Goal: Navigation & Orientation: Find specific page/section

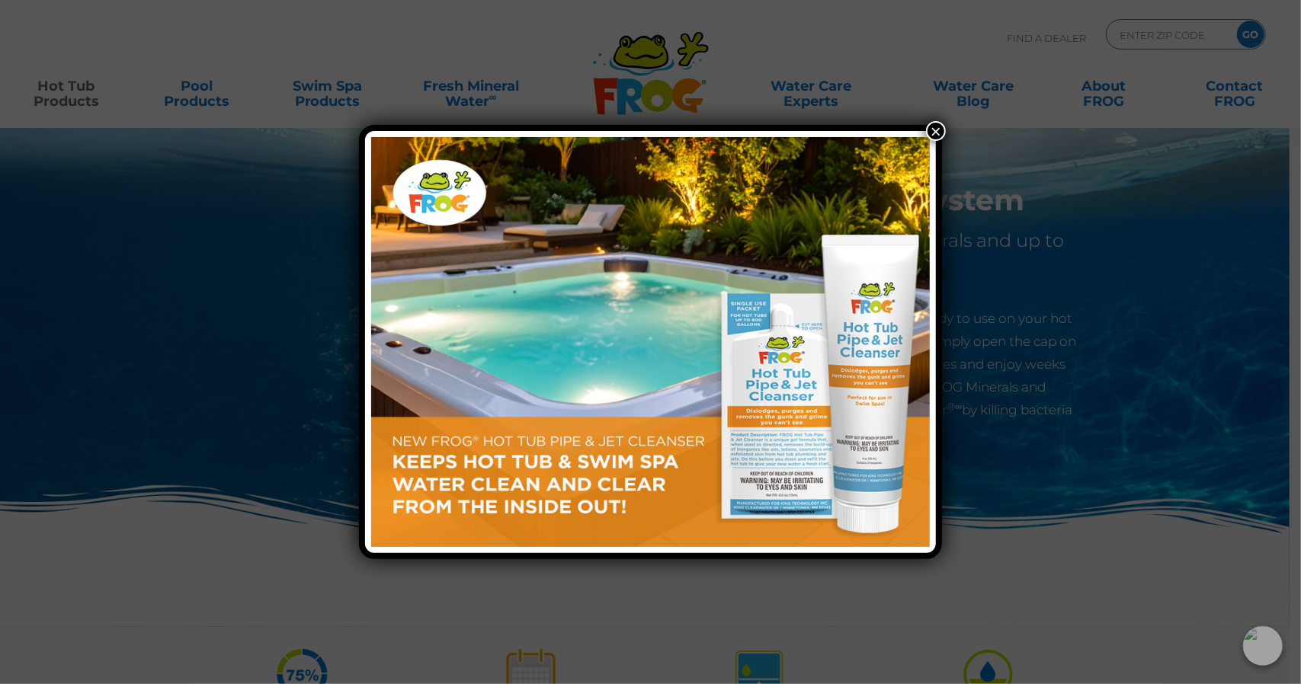
click at [935, 133] on button "×" at bounding box center [936, 131] width 20 height 20
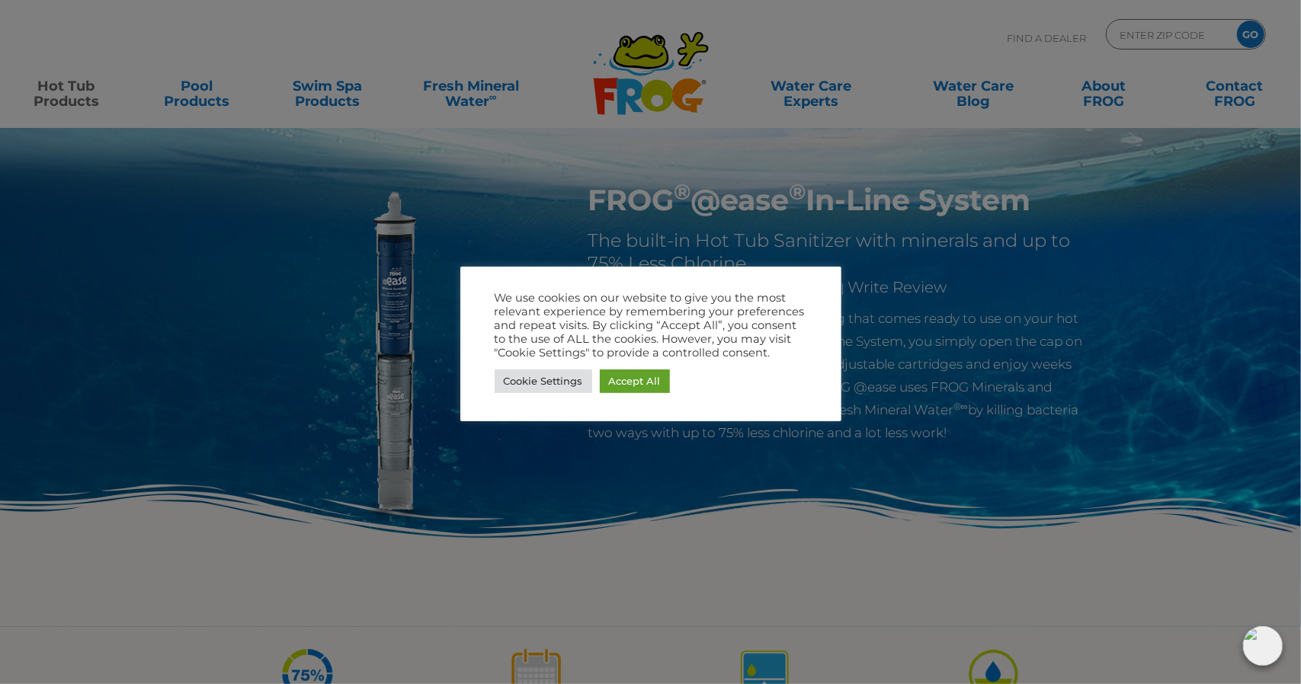
drag, startPoint x: 495, startPoint y: 112, endPoint x: 522, endPoint y: 146, distance: 43.5
click at [497, 112] on div at bounding box center [650, 342] width 1301 height 684
click at [611, 378] on link "Accept All" at bounding box center [635, 382] width 70 height 24
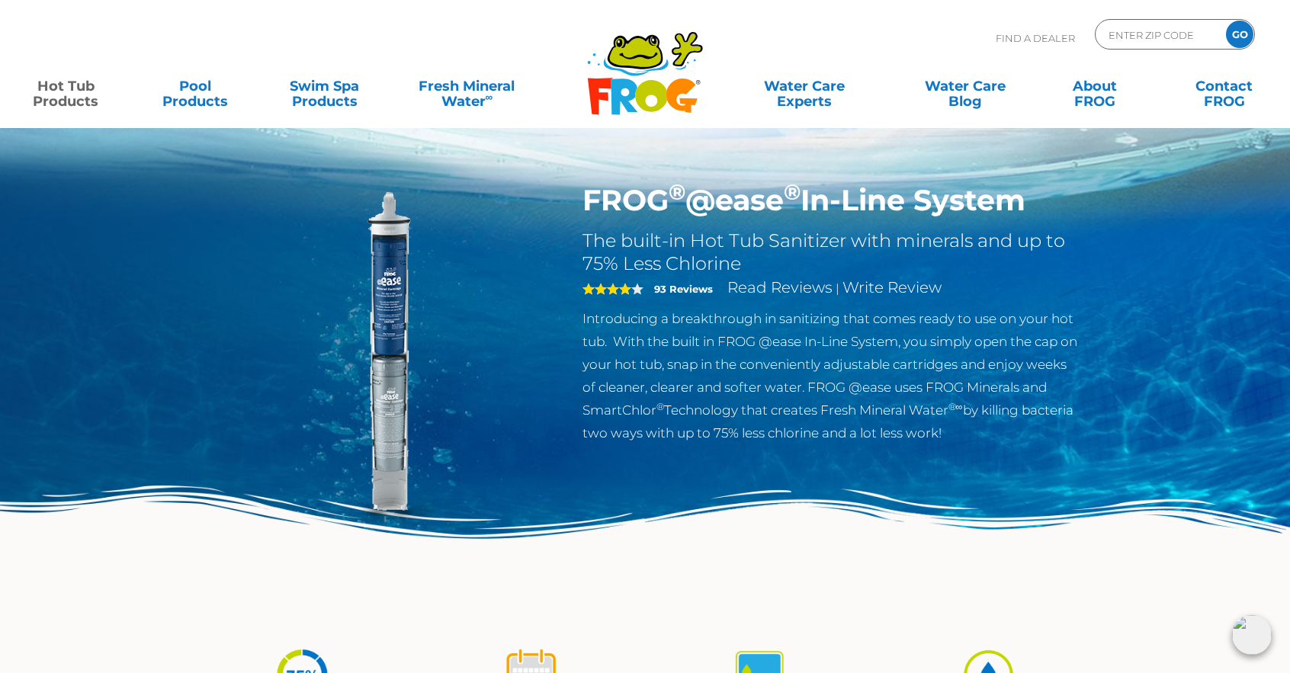
click at [66, 81] on link "Hot Tub Products" at bounding box center [65, 86] width 101 height 30
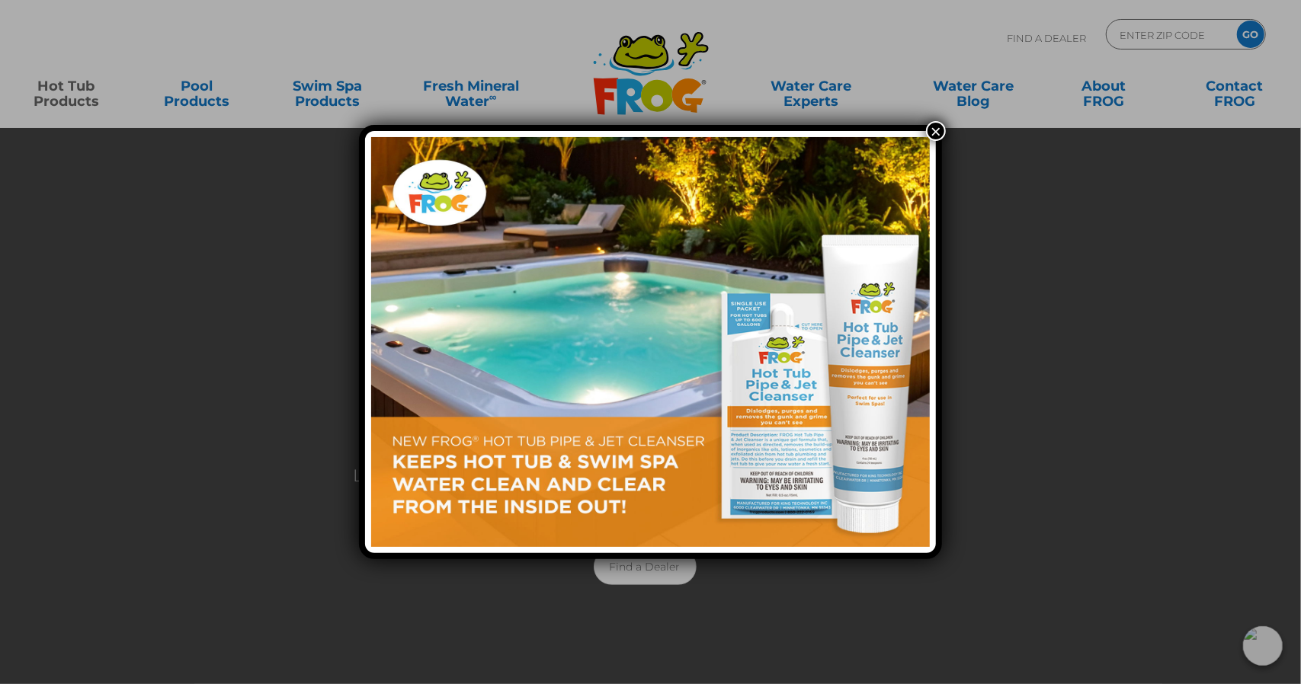
click at [943, 130] on button "×" at bounding box center [936, 131] width 20 height 20
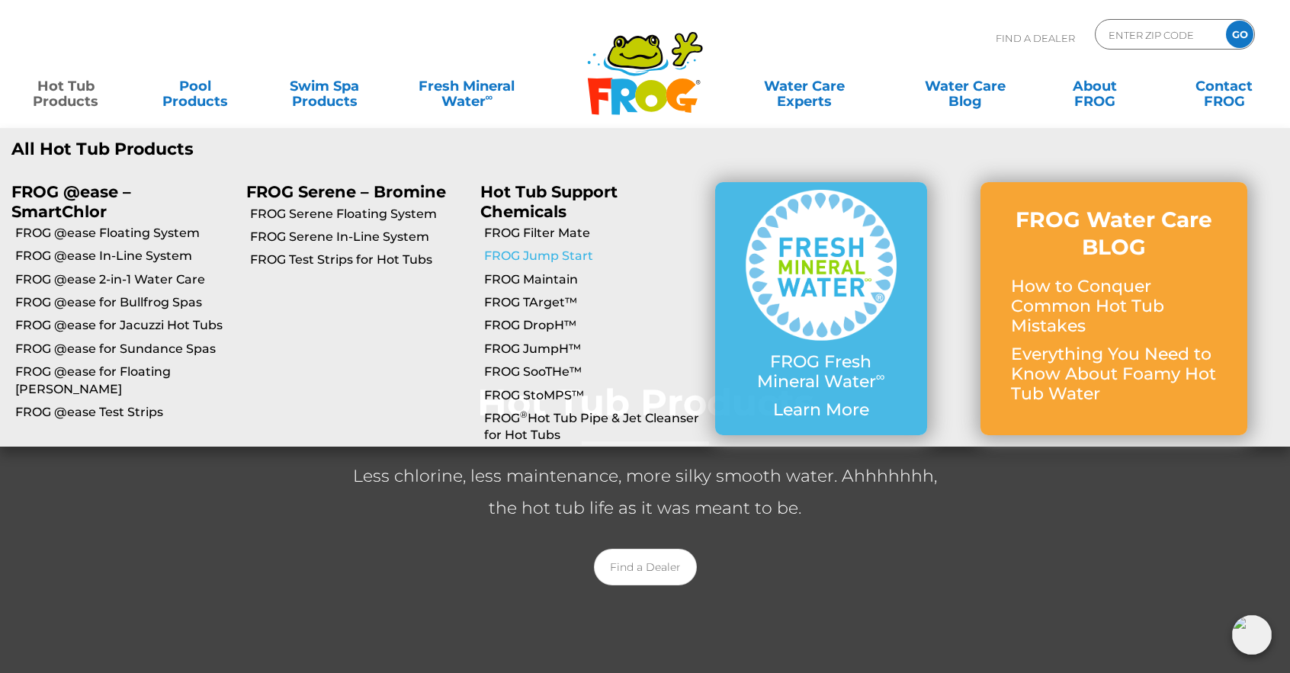
click at [563, 254] on link "FROG Jump Start" at bounding box center [594, 256] width 220 height 17
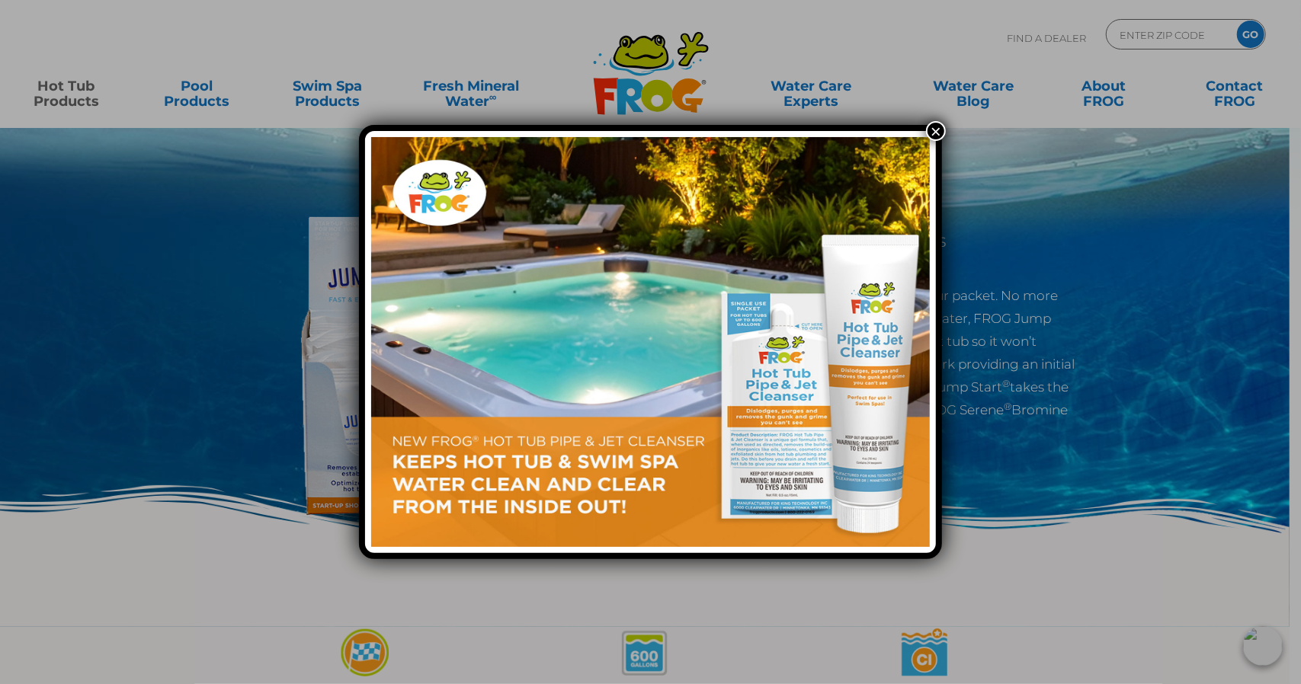
click at [938, 136] on button "×" at bounding box center [936, 131] width 20 height 20
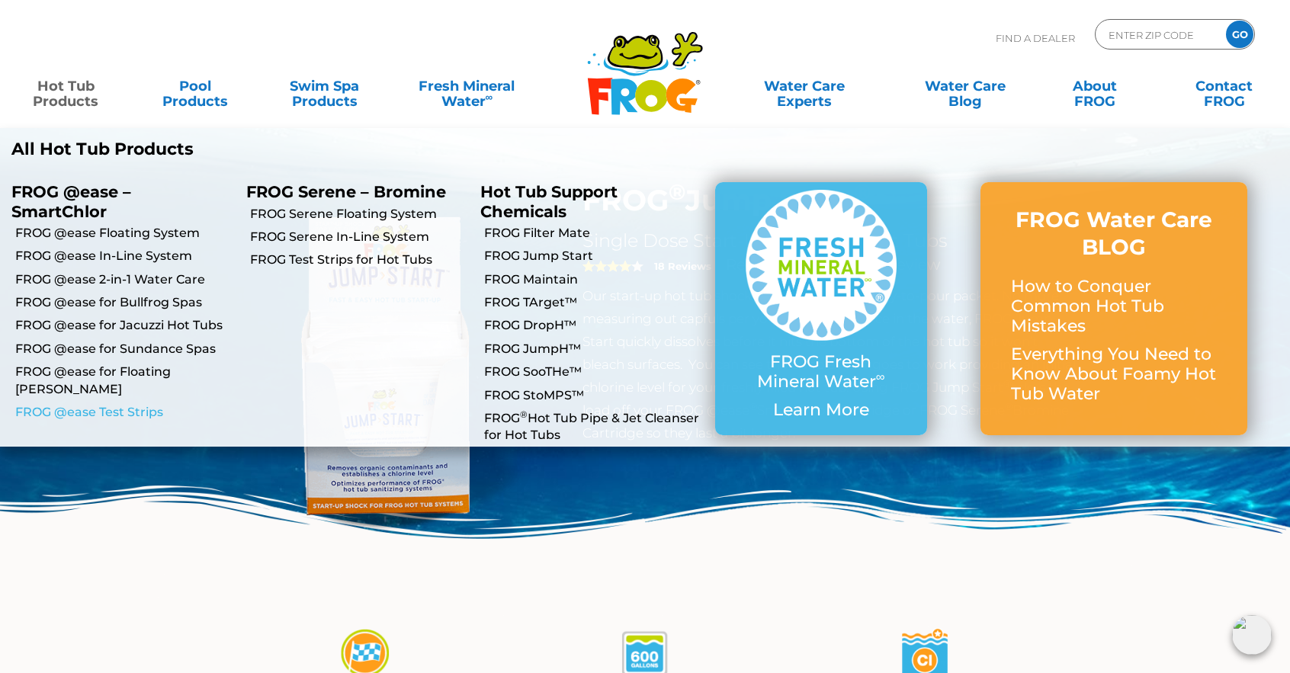
click at [149, 404] on link "FROG @ease Test Strips" at bounding box center [125, 412] width 220 height 17
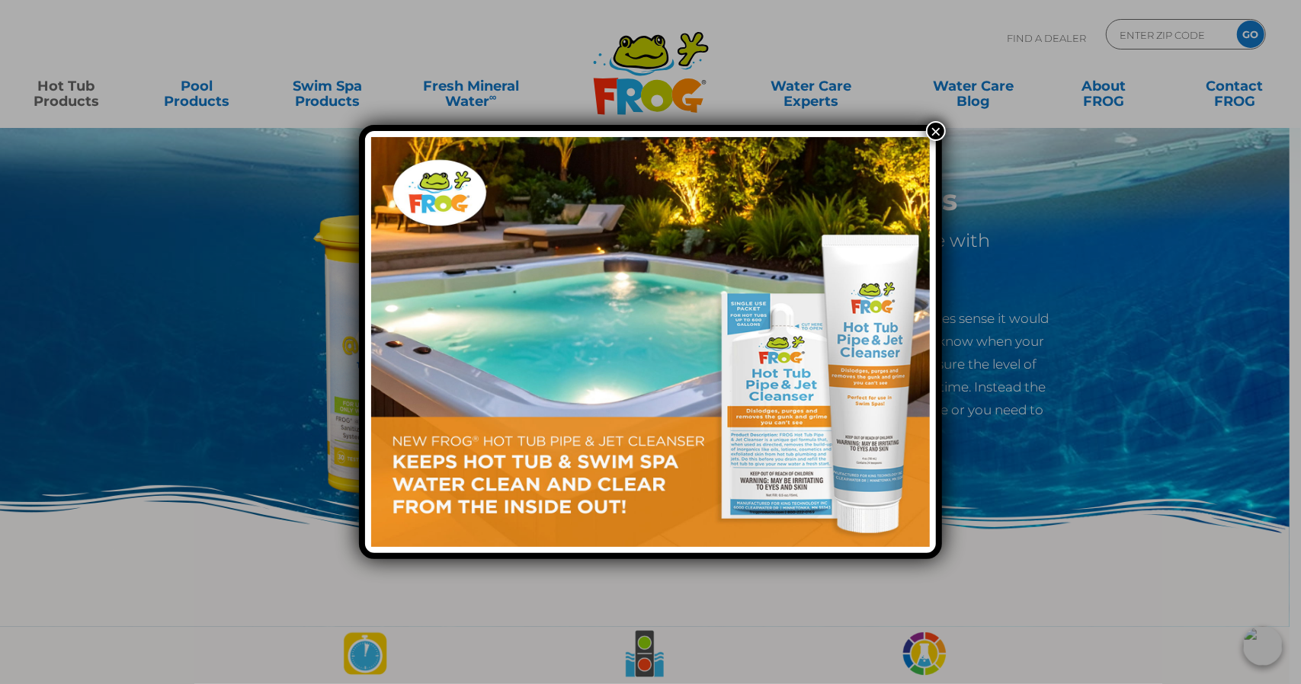
drag, startPoint x: 940, startPoint y: 138, endPoint x: 936, endPoint y: 159, distance: 21.7
click at [939, 138] on button "×" at bounding box center [936, 131] width 20 height 20
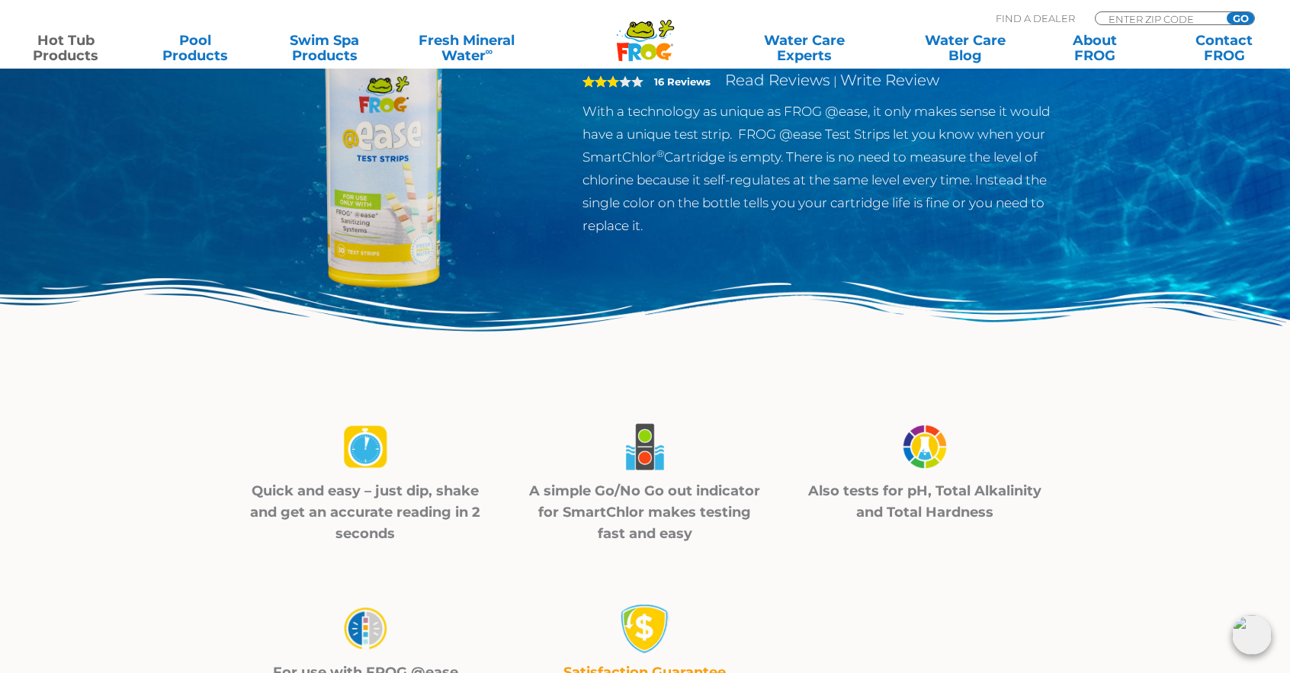
scroll to position [381, 0]
